Goal: Use online tool/utility: Utilize a website feature to perform a specific function

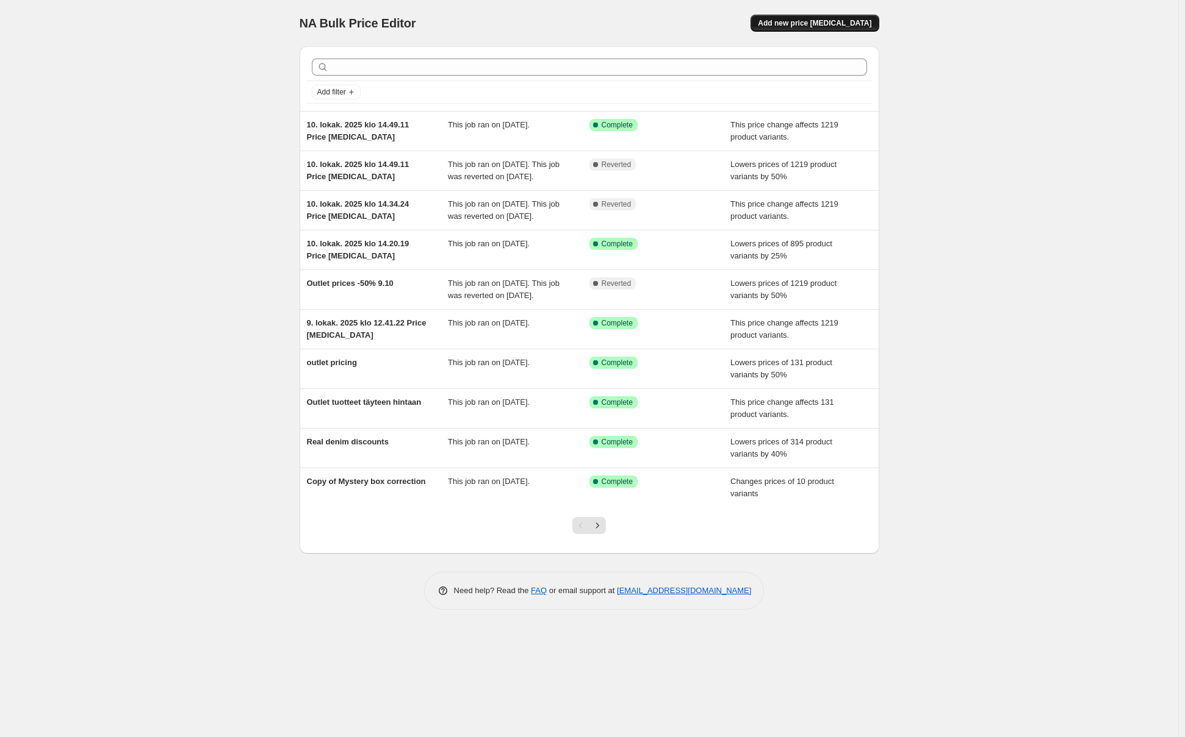
click at [808, 26] on span "Add new price change job" at bounding box center [814, 23] width 113 height 10
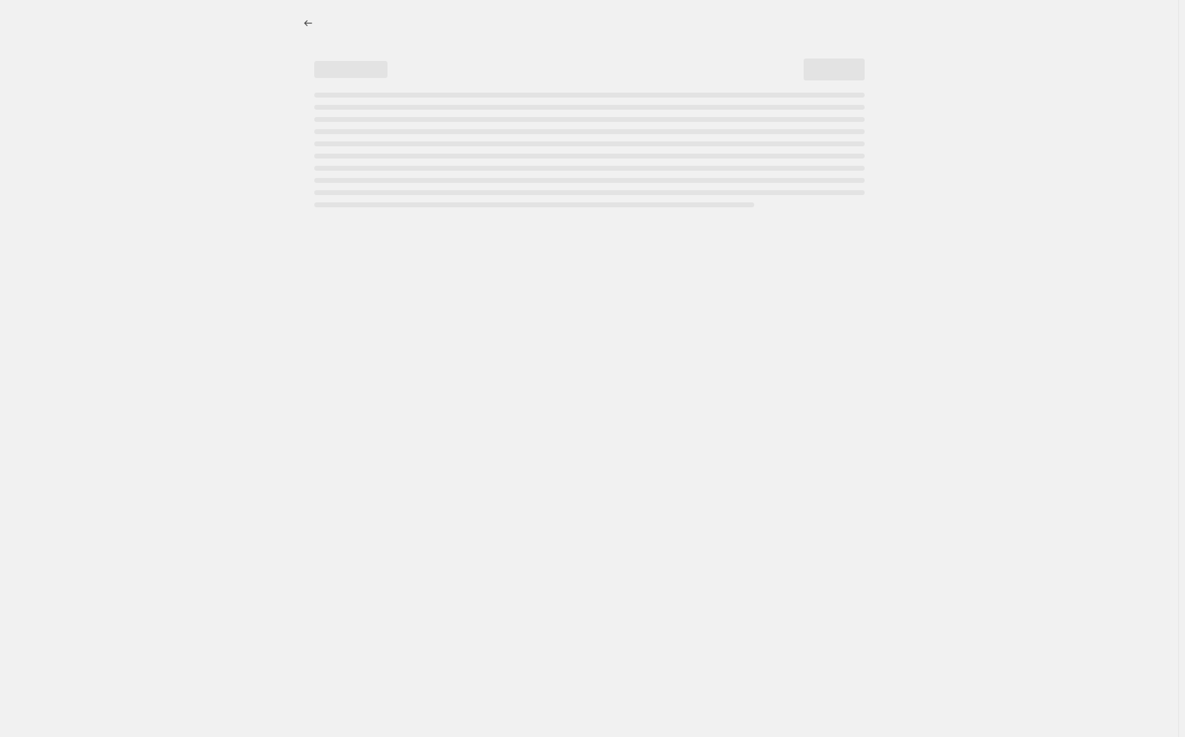
select select "percentage"
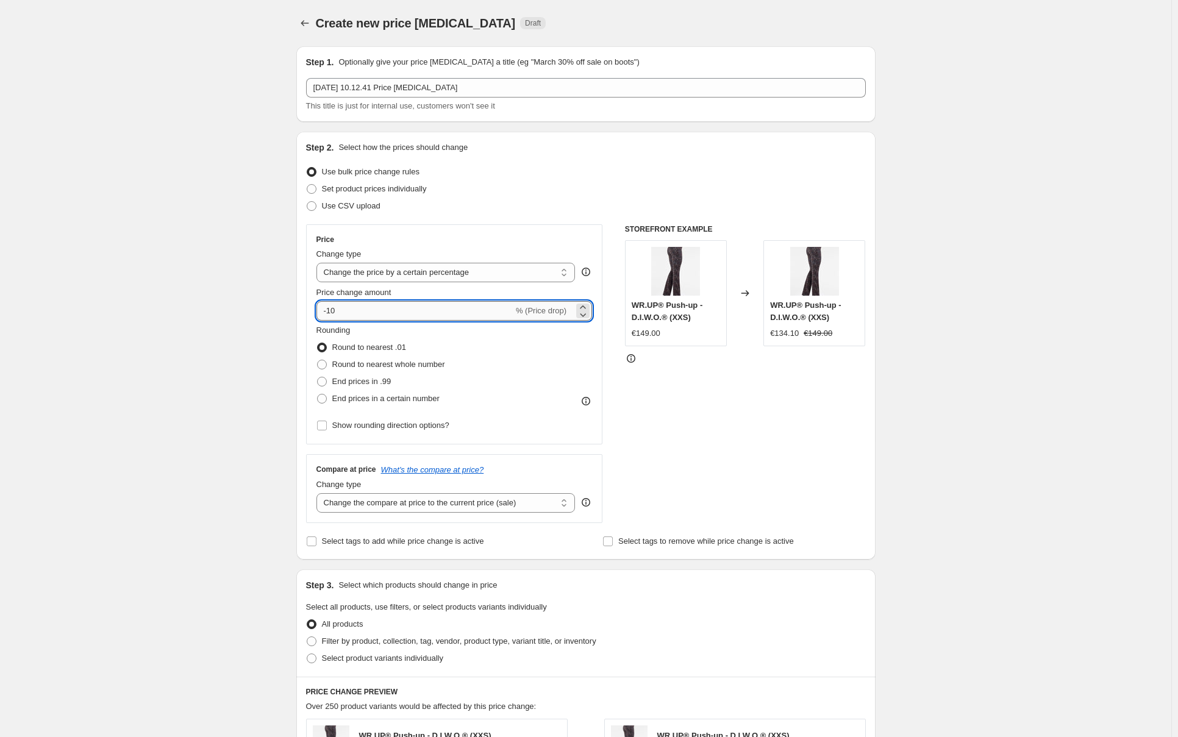
click at [378, 309] on input "-10" at bounding box center [415, 311] width 197 height 20
type input "-1"
type input "-40"
click at [201, 333] on div "Create new price change job. This page is ready Create new price change job Dra…" at bounding box center [586, 644] width 1172 height 1288
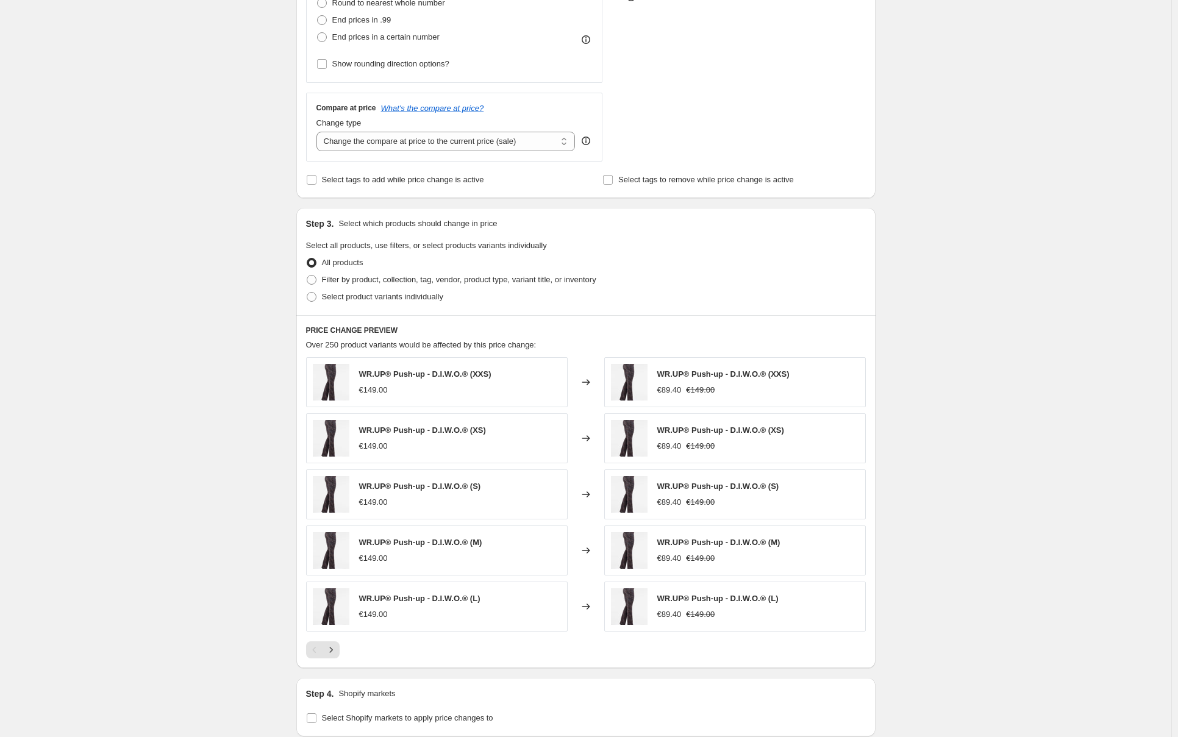
scroll to position [366, 0]
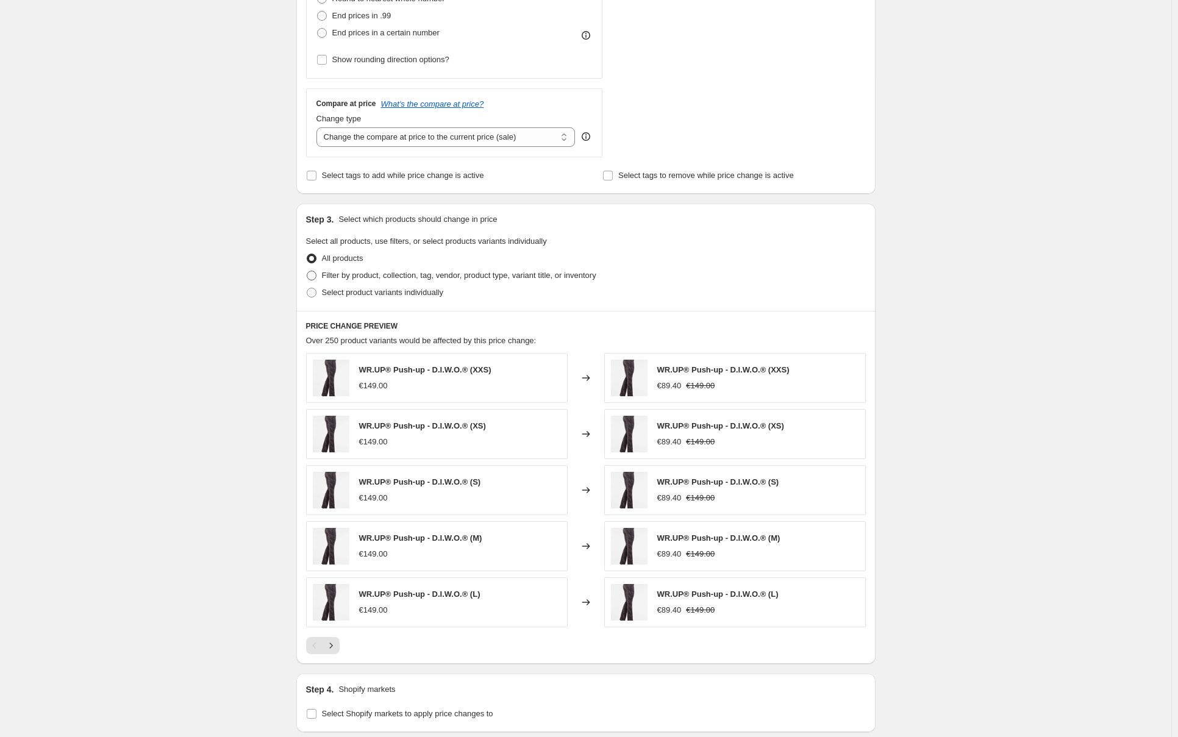
click at [391, 267] on ul "All products Filter by product, collection, tag, vendor, product type, variant …" at bounding box center [586, 275] width 560 height 51
click at [383, 280] on span "Filter by product, collection, tag, vendor, product type, variant title, or inv…" at bounding box center [459, 275] width 274 height 9
click at [307, 271] on input "Filter by product, collection, tag, vendor, product type, variant title, or inv…" at bounding box center [307, 271] width 1 height 1
radio input "true"
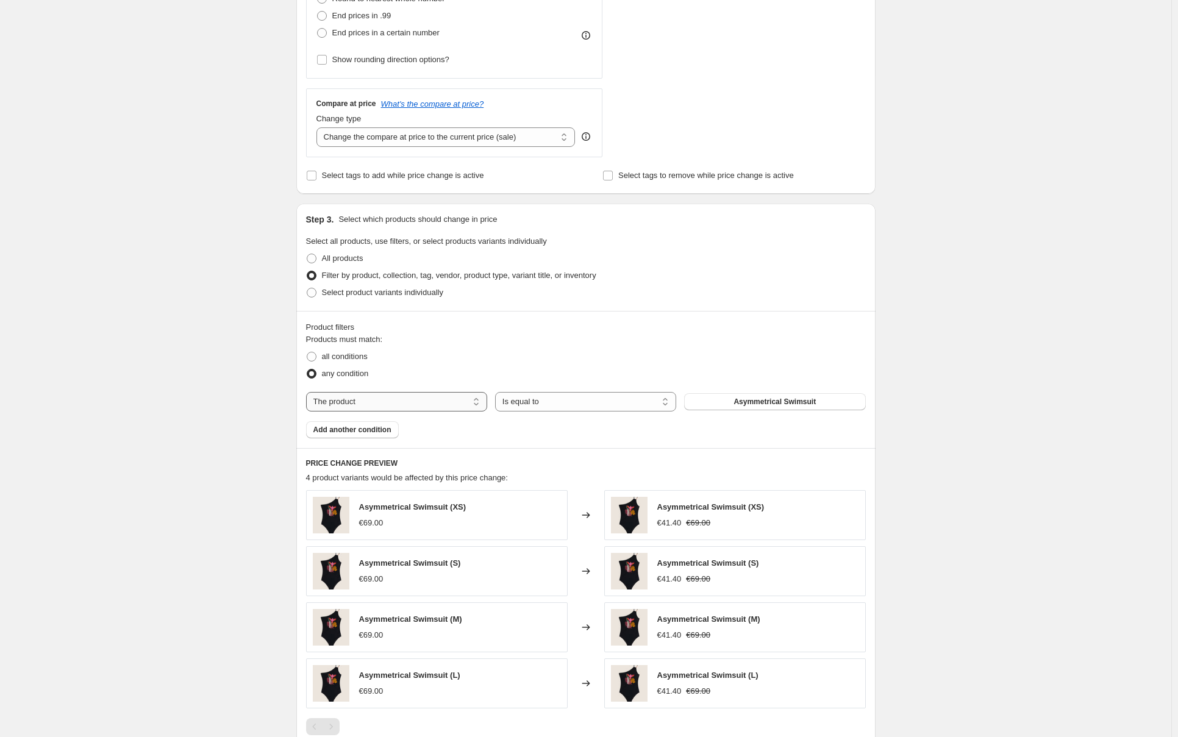
click at [388, 404] on select "The product The product's collection The product's tag The product's vendor The…" at bounding box center [396, 402] width 181 height 20
select select "tag"
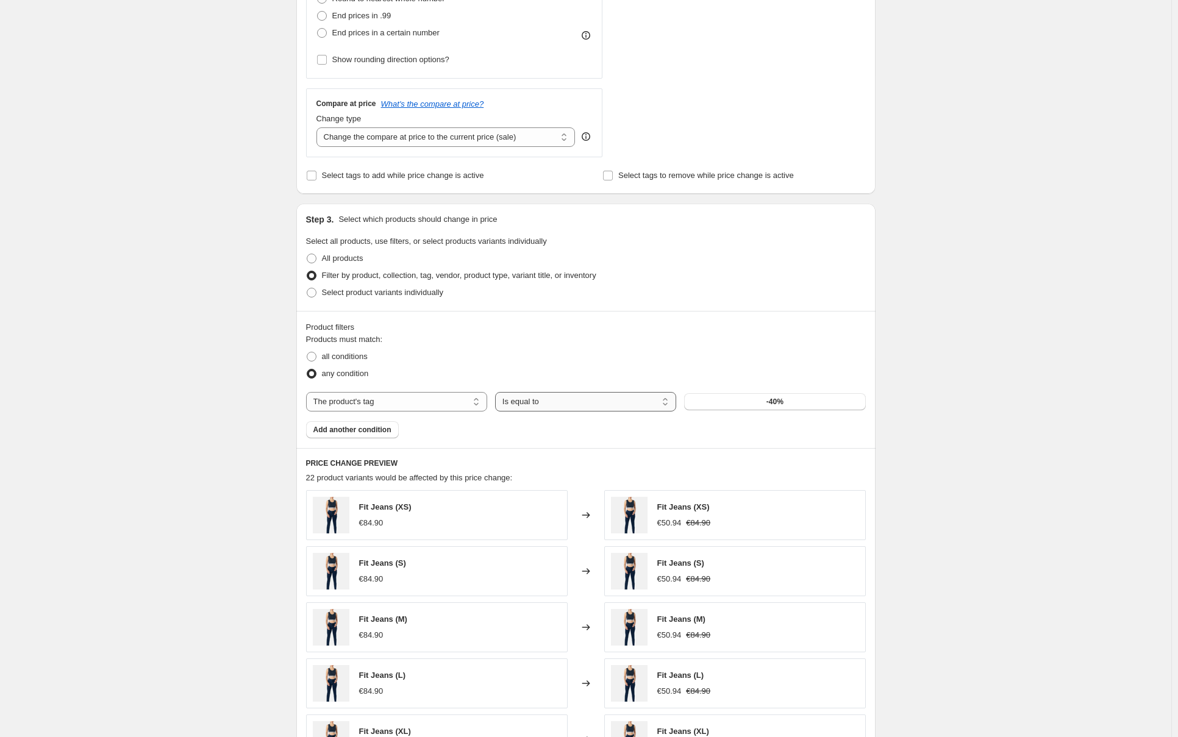
click at [621, 396] on select "Is equal to Is not equal to" at bounding box center [585, 402] width 181 height 20
click at [498, 392] on select "Is equal to Is not equal to" at bounding box center [585, 402] width 181 height 20
click at [802, 398] on button "-40%" at bounding box center [774, 401] width 181 height 17
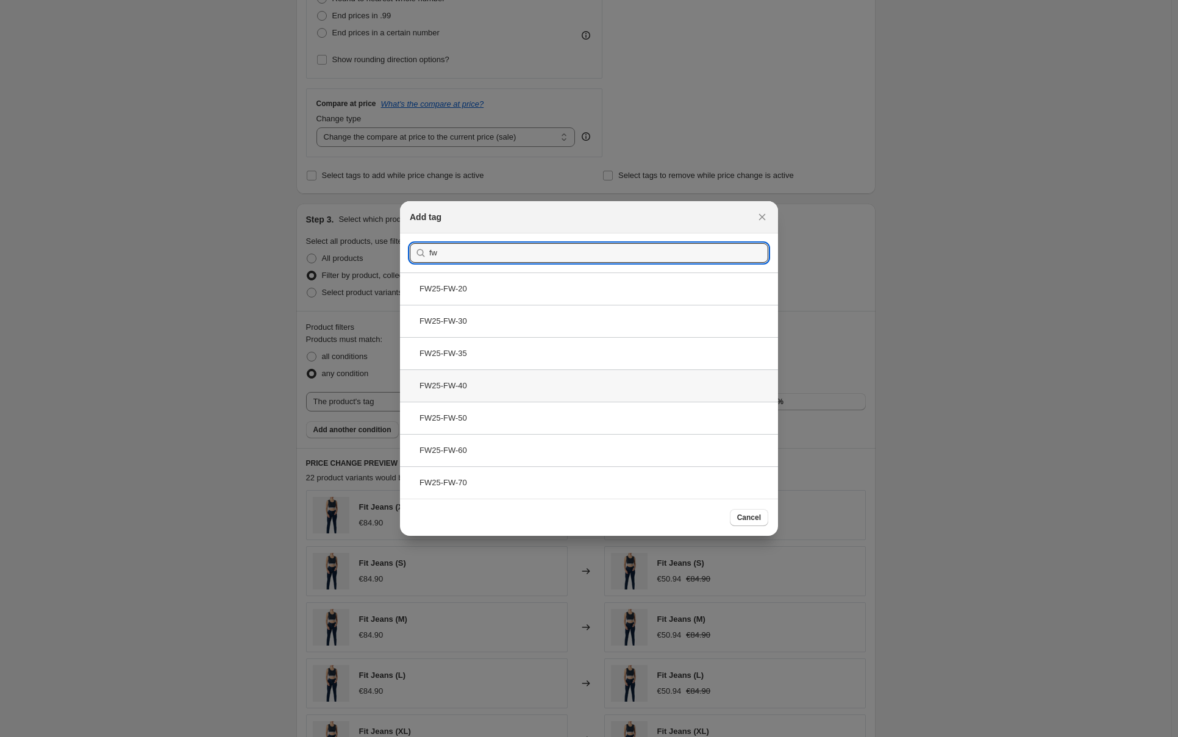
type input "fw"
click at [512, 393] on div "FW25-FW-40" at bounding box center [589, 386] width 378 height 32
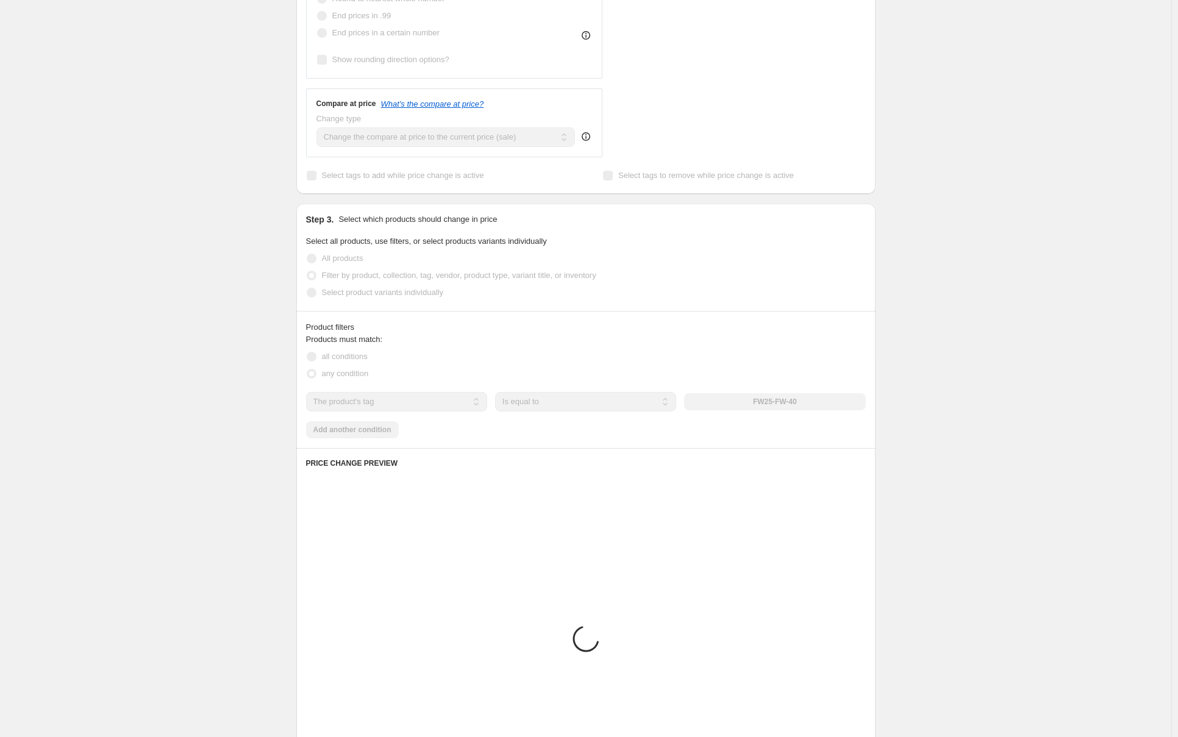
click at [261, 415] on div "Create new price change job. This page is ready Create new price change job Dra…" at bounding box center [586, 346] width 1172 height 1425
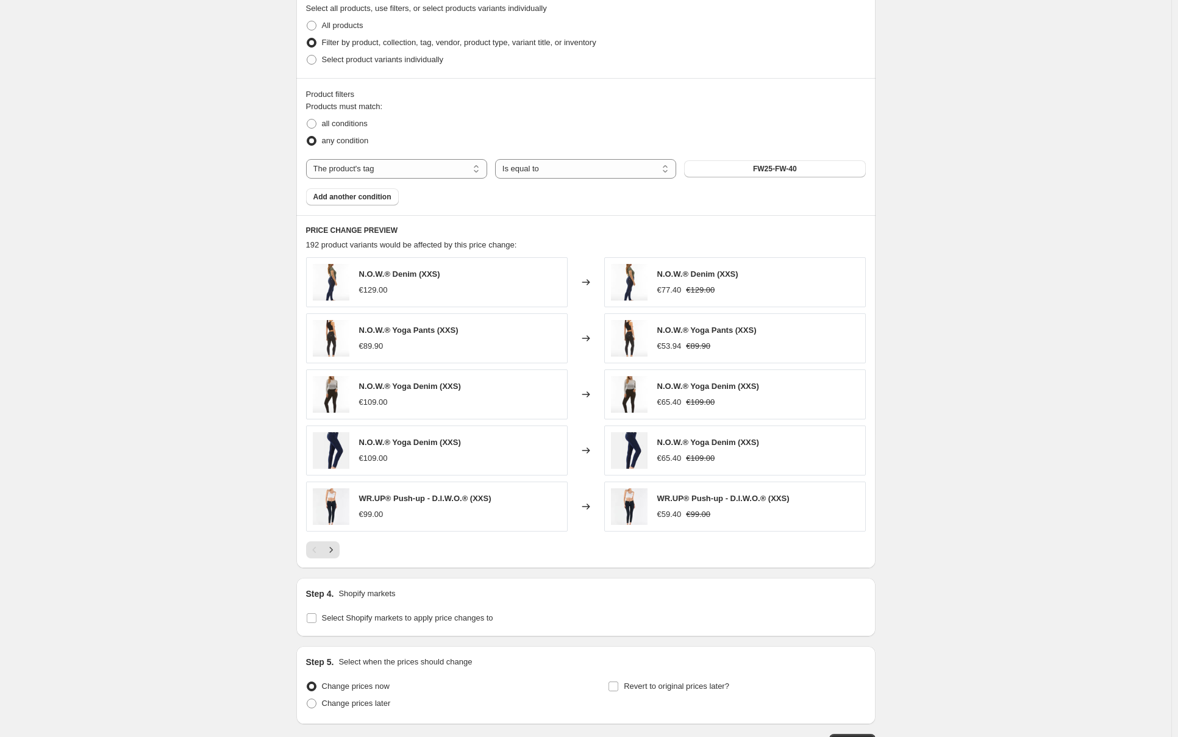
scroll to position [684, 0]
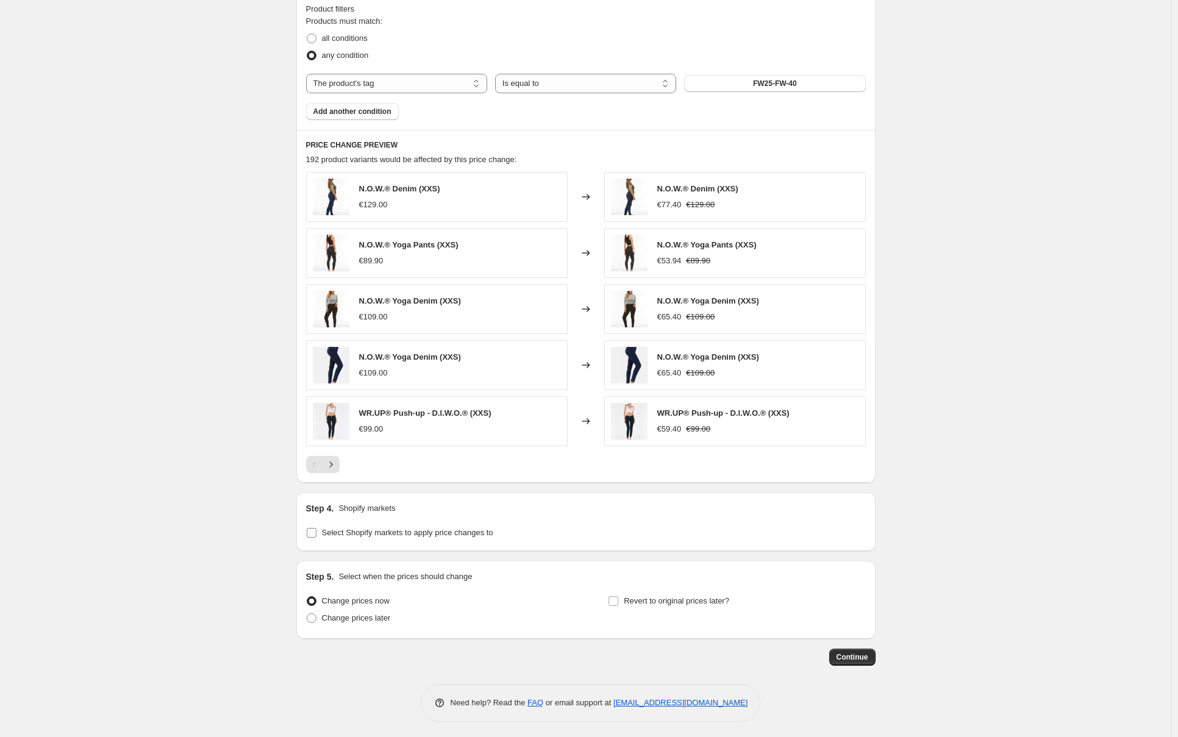
click at [349, 528] on span "Select Shopify markets to apply price changes to" at bounding box center [407, 532] width 171 height 9
click at [317, 528] on input "Select Shopify markets to apply price changes to" at bounding box center [312, 533] width 10 height 10
checkbox input "true"
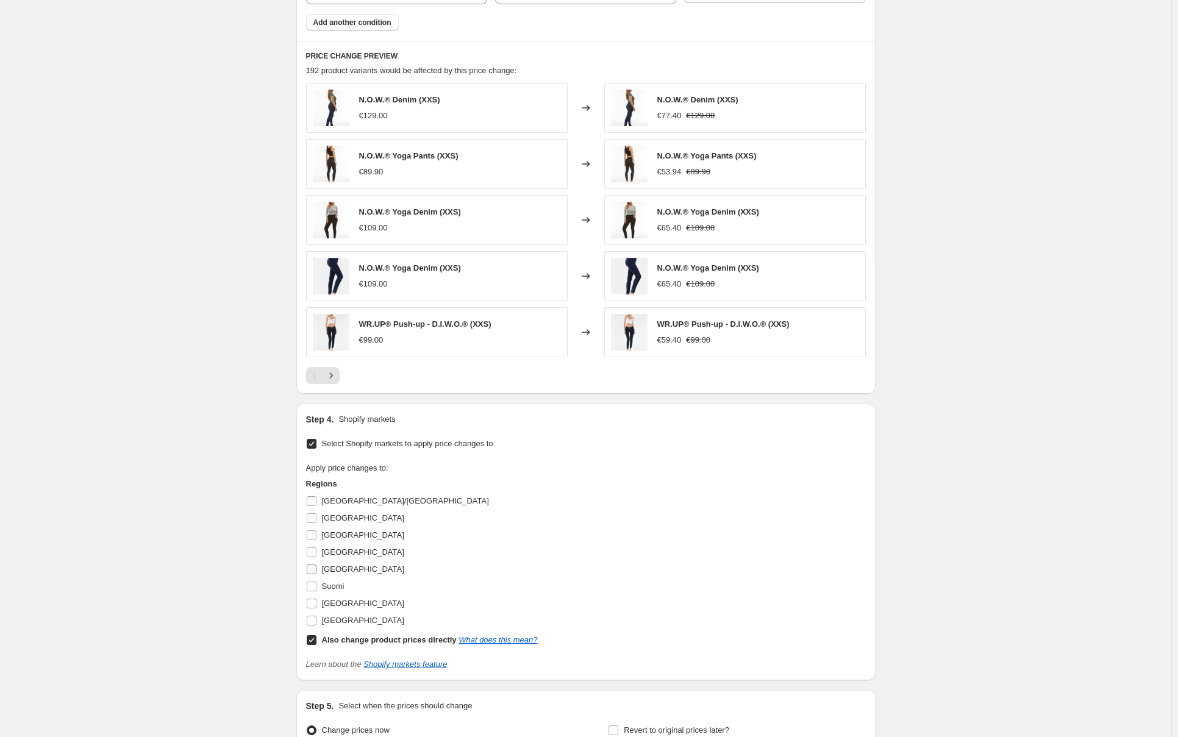
scroll to position [806, 0]
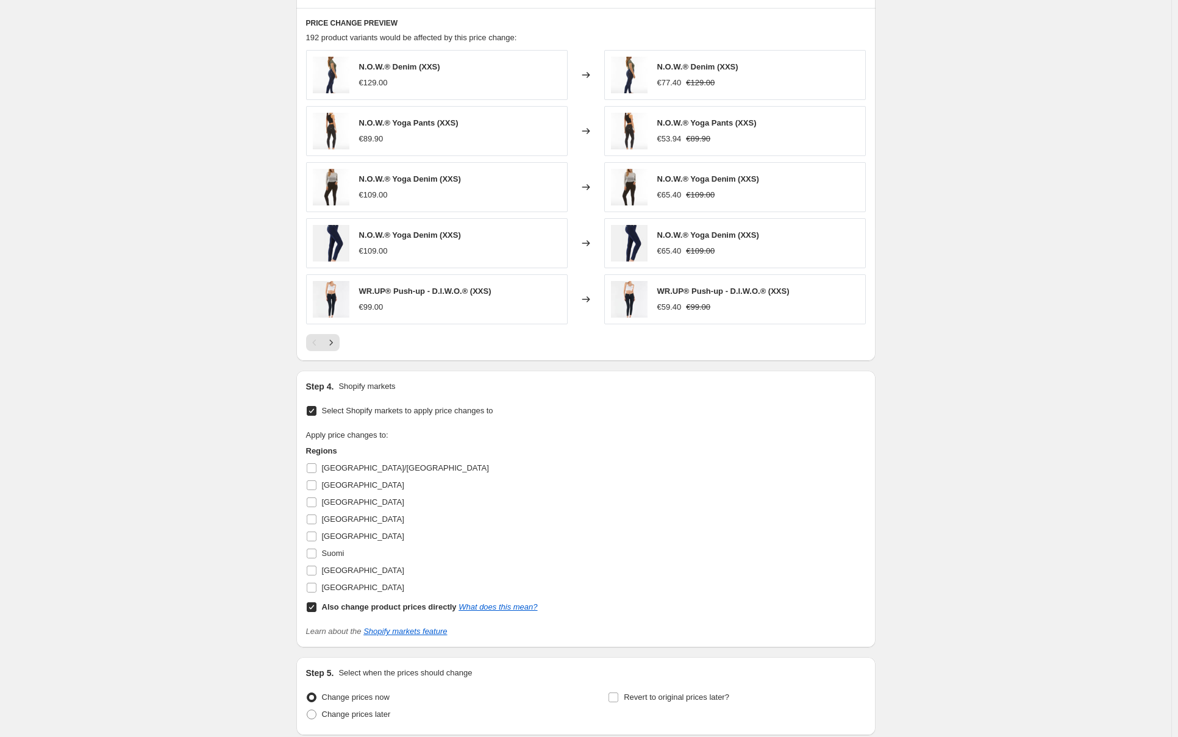
click at [317, 603] on input "Also change product prices directly What does this mean?" at bounding box center [312, 608] width 10 height 10
checkbox input "false"
click at [315, 554] on input "Suomi" at bounding box center [312, 554] width 10 height 10
checkbox input "true"
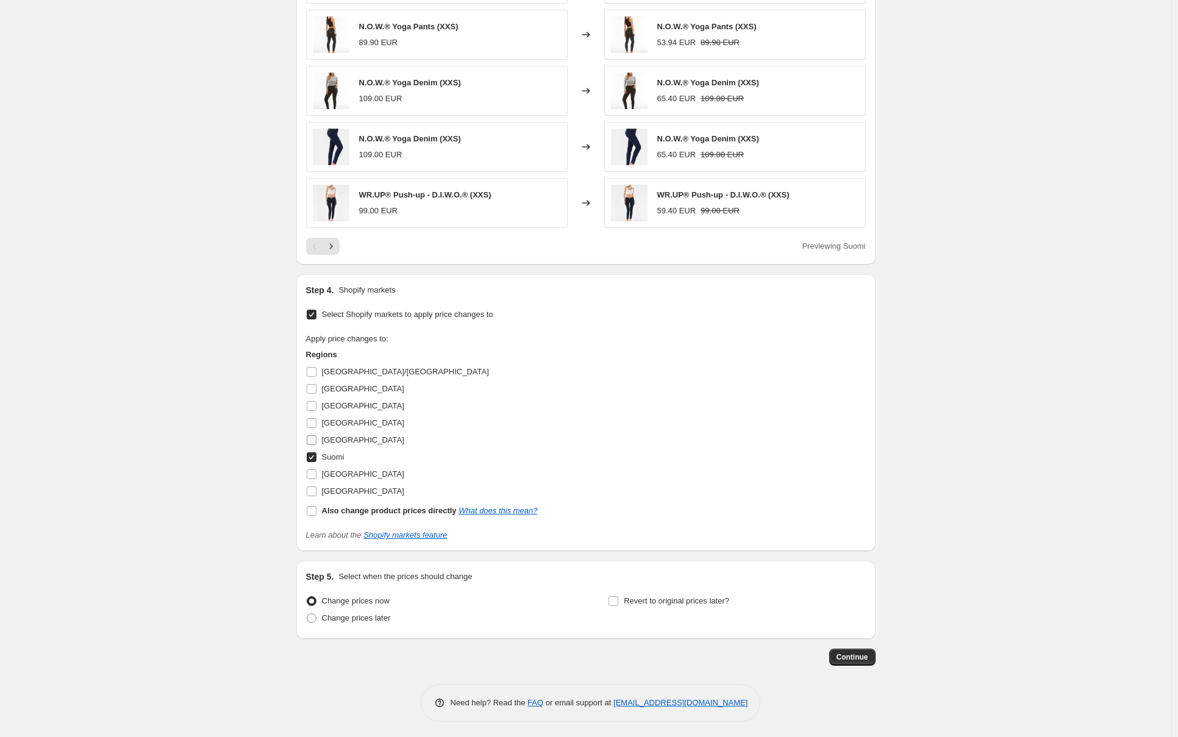
click at [316, 437] on input "SWEDEN" at bounding box center [312, 441] width 10 height 10
checkbox input "true"
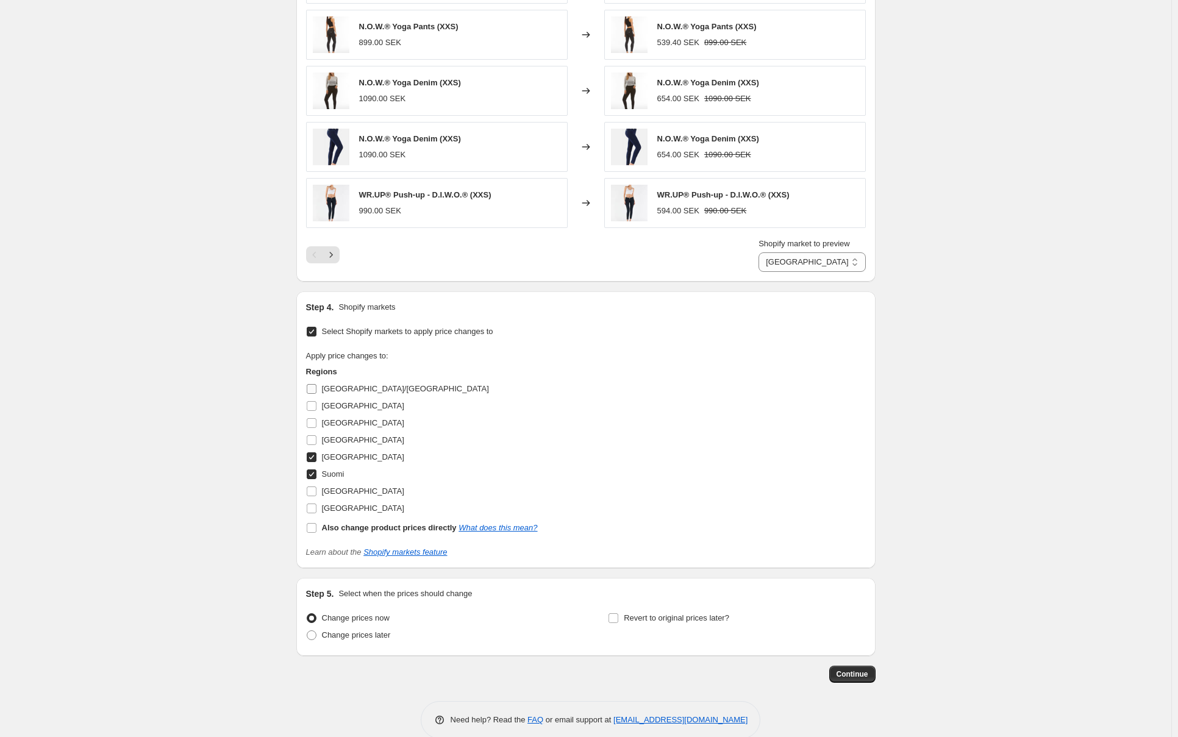
click at [315, 389] on input "AUSTRIA/GERMANY" at bounding box center [312, 389] width 10 height 10
checkbox input "true"
select select "99453829444"
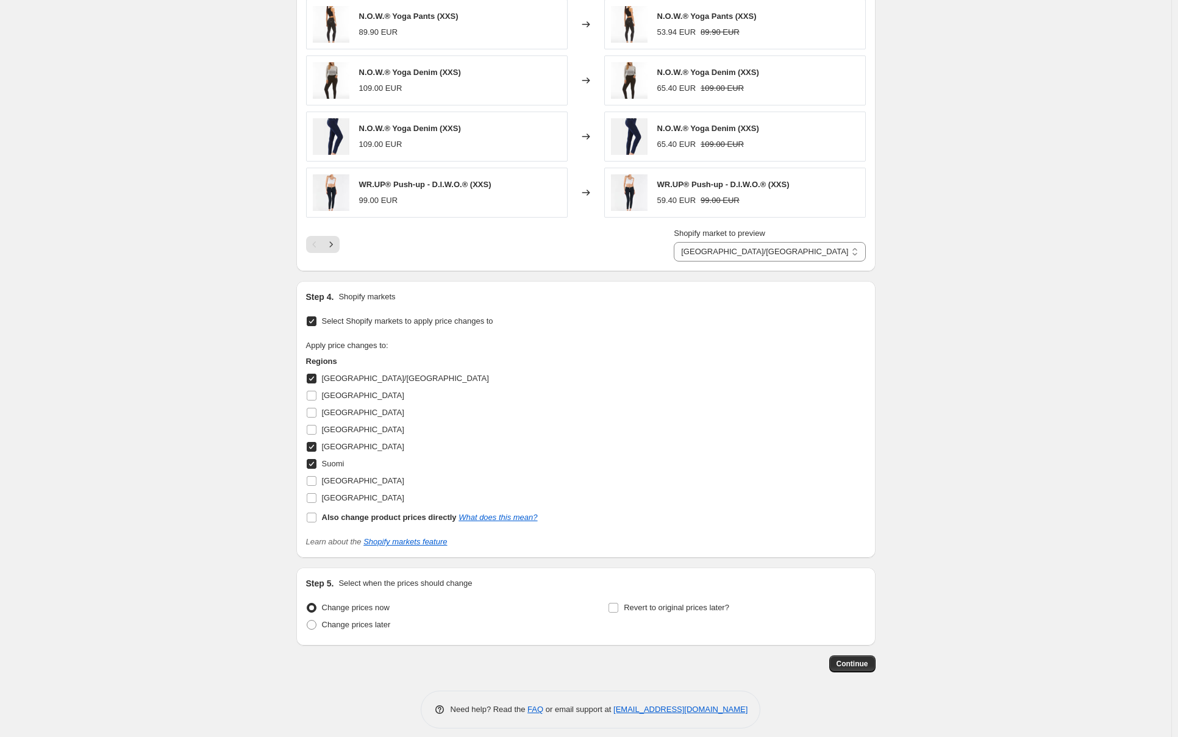
scroll to position [920, 0]
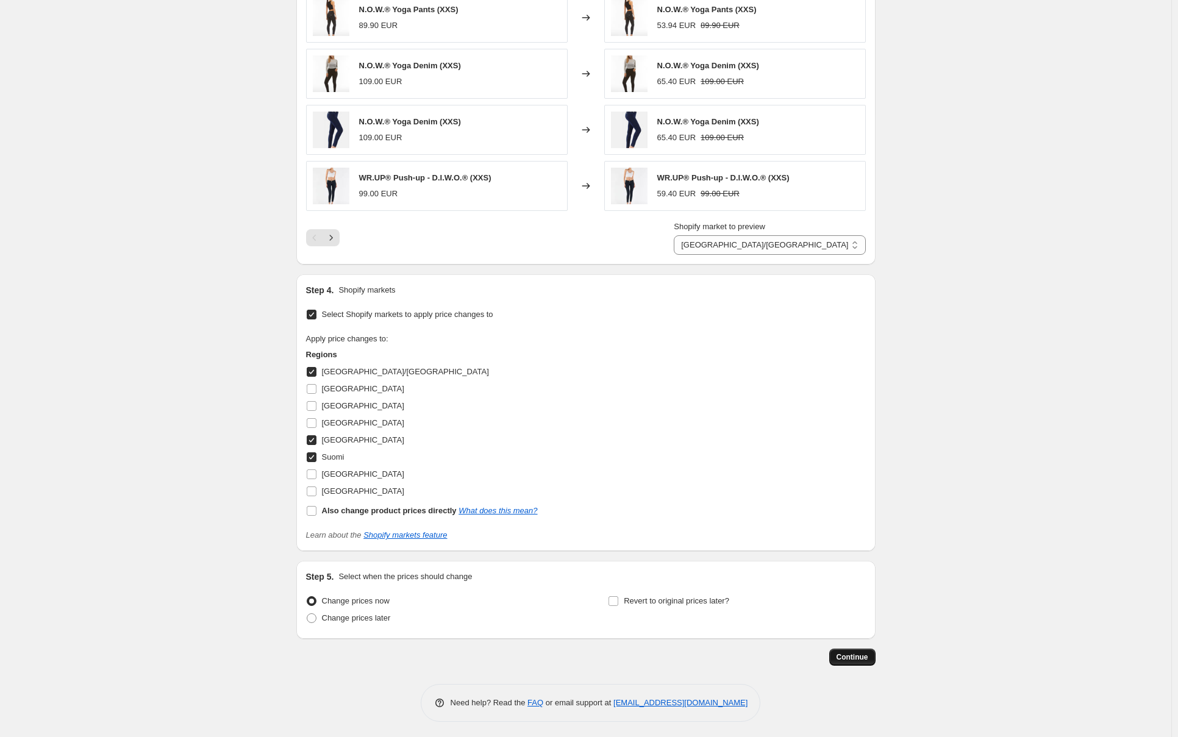
click at [839, 662] on button "Continue" at bounding box center [853, 657] width 46 height 17
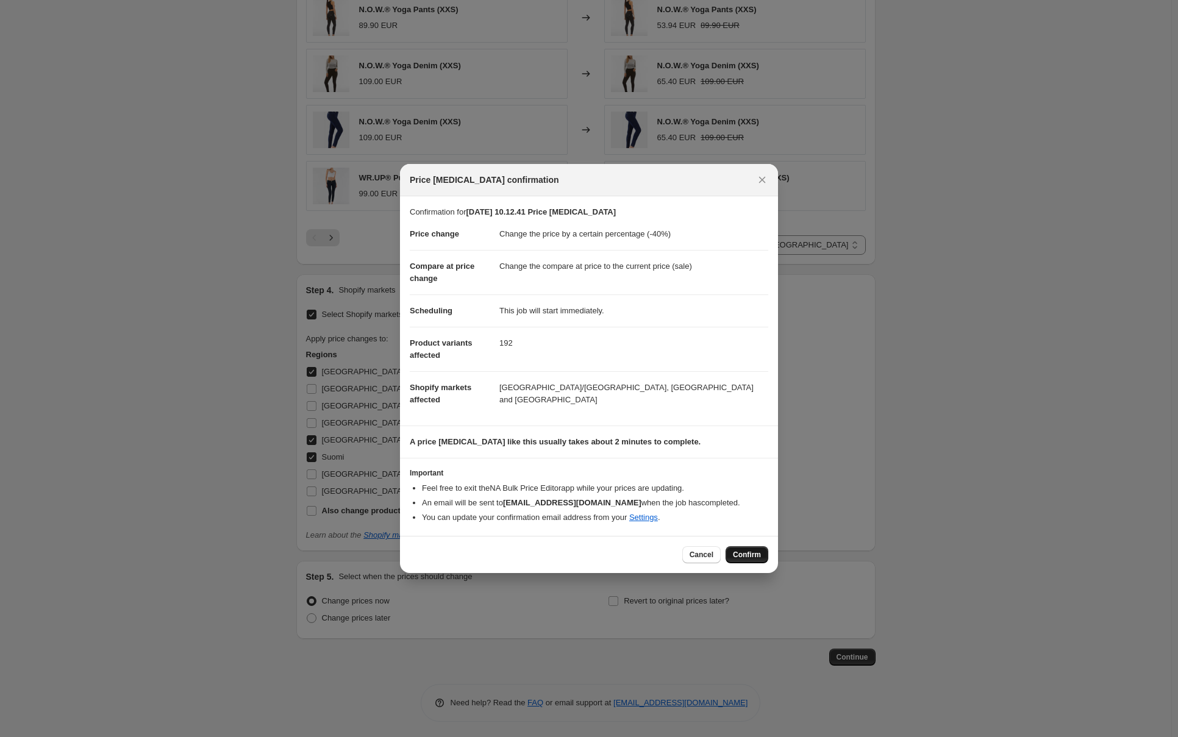
click at [754, 548] on button "Confirm" at bounding box center [747, 555] width 43 height 17
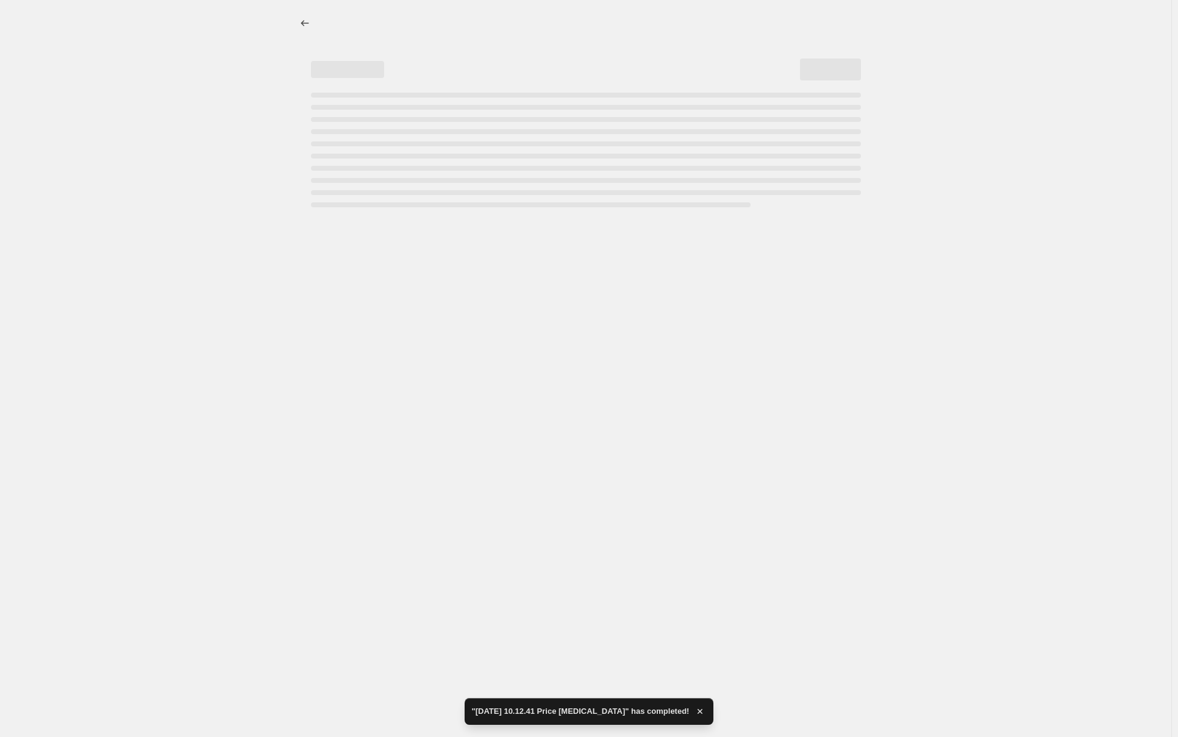
select select "percentage"
select select "tag"
